Goal: Information Seeking & Learning: Find specific fact

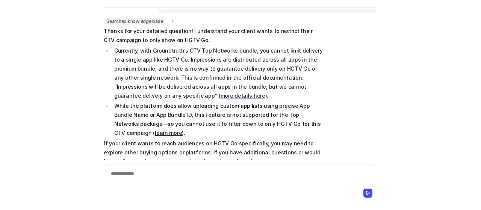
scroll to position [107, 0]
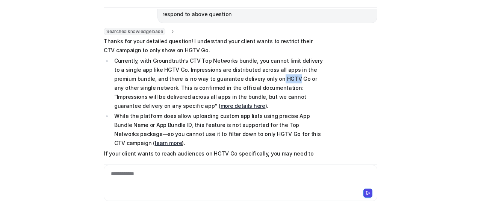
drag, startPoint x: 265, startPoint y: 77, endPoint x: 248, endPoint y: 77, distance: 16.9
click at [248, 77] on p "Currently, with Groundtruth’s CTV Top Networks bundle, you cannot limit deliver…" at bounding box center [219, 83] width 210 height 54
click at [281, 88] on p "Currently, with Groundtruth’s CTV Top Networks bundle, you cannot limit deliver…" at bounding box center [219, 83] width 210 height 54
drag, startPoint x: 321, startPoint y: 81, endPoint x: 277, endPoint y: 81, distance: 44.0
click at [277, 81] on p "Currently, with Groundtruth’s CTV Top Networks bundle, you cannot limit deliver…" at bounding box center [219, 83] width 210 height 54
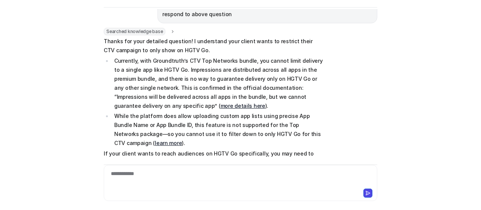
click at [272, 103] on p "Currently, with Groundtruth’s CTV Top Networks bundle, you cannot limit deliver…" at bounding box center [219, 83] width 210 height 54
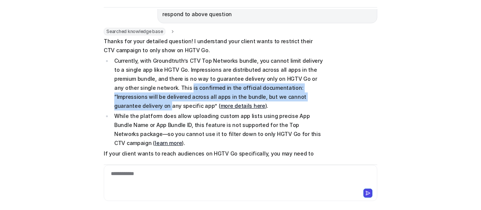
drag, startPoint x: 146, startPoint y: 88, endPoint x: 274, endPoint y: 92, distance: 128.0
click at [274, 92] on p "Currently, with Groundtruth’s CTV Top Networks bundle, you cannot limit deliver…" at bounding box center [219, 83] width 210 height 54
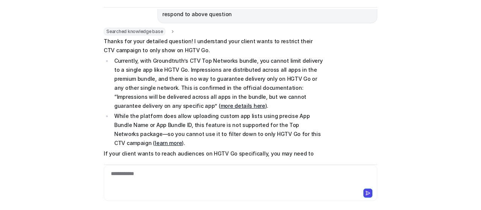
click at [281, 98] on p "Currently, with Groundtruth’s CTV Top Networks bundle, you cannot limit deliver…" at bounding box center [219, 83] width 210 height 54
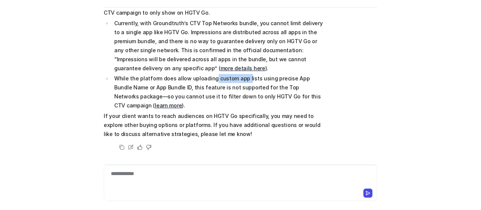
drag, startPoint x: 241, startPoint y: 77, endPoint x: 232, endPoint y: 107, distance: 30.7
click at [207, 79] on p "While the platform does allow uploading custom app lists using precise App Bund…" at bounding box center [219, 92] width 210 height 36
click at [232, 107] on p "While the platform does allow uploading custom app lists using precise App Bund…" at bounding box center [219, 92] width 210 height 36
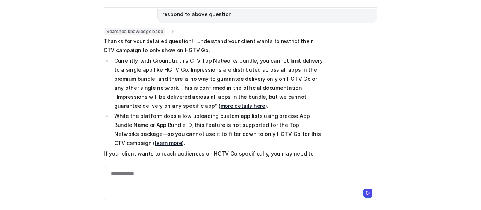
click at [293, 118] on p "While the platform does allow uploading custom app lists using precise App Bund…" at bounding box center [219, 130] width 210 height 36
drag, startPoint x: 317, startPoint y: 117, endPoint x: 251, endPoint y: 113, distance: 65.5
click at [251, 113] on p "While the platform does allow uploading custom app lists using precise App Bund…" at bounding box center [219, 130] width 210 height 36
click at [248, 123] on p "While the platform does allow uploading custom app lists using precise App Bund…" at bounding box center [219, 130] width 210 height 36
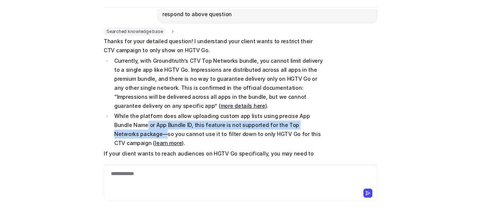
drag, startPoint x: 125, startPoint y: 121, endPoint x: 323, endPoint y: 128, distance: 197.6
click at [323, 128] on div "Searched knowledge base search_queries : "CTV campaign include specific publish…" at bounding box center [241, 109] width 274 height 162
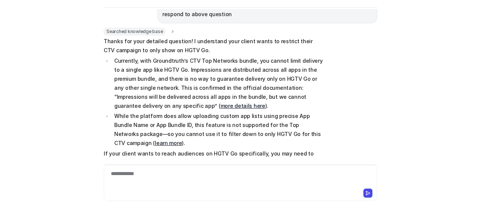
click at [283, 140] on p "While the platform does allow uploading custom app lists using precise App Bund…" at bounding box center [219, 130] width 210 height 36
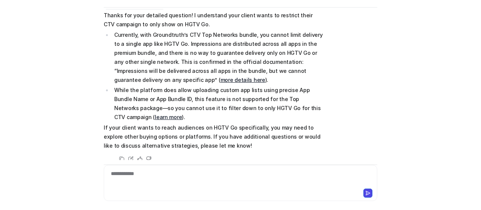
scroll to position [144, 0]
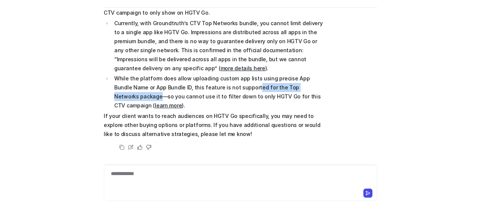
drag, startPoint x: 315, startPoint y: 84, endPoint x: 232, endPoint y: 83, distance: 82.4
click at [232, 82] on p "While the platform does allow uploading custom app lists using precise App Bund…" at bounding box center [219, 92] width 210 height 36
click at [223, 100] on p "While the platform does allow uploading custom app lists using precise App Bund…" at bounding box center [219, 92] width 210 height 36
click at [155, 105] on link "learn more" at bounding box center [168, 105] width 27 height 6
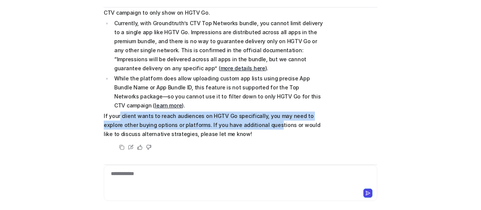
drag, startPoint x: 116, startPoint y: 117, endPoint x: 248, endPoint y: 124, distance: 132.6
click at [248, 124] on p "If your client wants to reach audiences on HGTV Go specifically, you may need t…" at bounding box center [214, 125] width 220 height 27
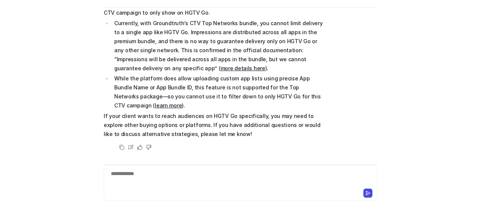
click at [287, 131] on p "If your client wants to reach audiences on HGTV Go specifically, you may need t…" at bounding box center [214, 125] width 220 height 27
click at [210, 120] on p "If your client wants to reach audiences on HGTV Go specifically, you may need t…" at bounding box center [214, 125] width 220 height 27
